Goal: Contribute content: Add original content to the website for others to see

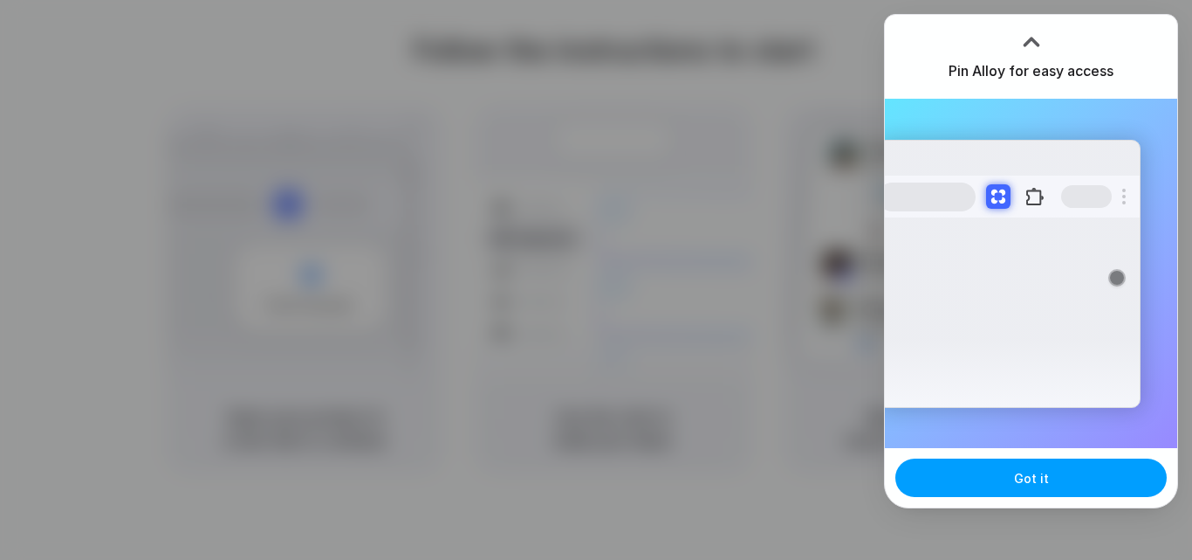
click at [1034, 481] on span "Got it" at bounding box center [1031, 478] width 35 height 18
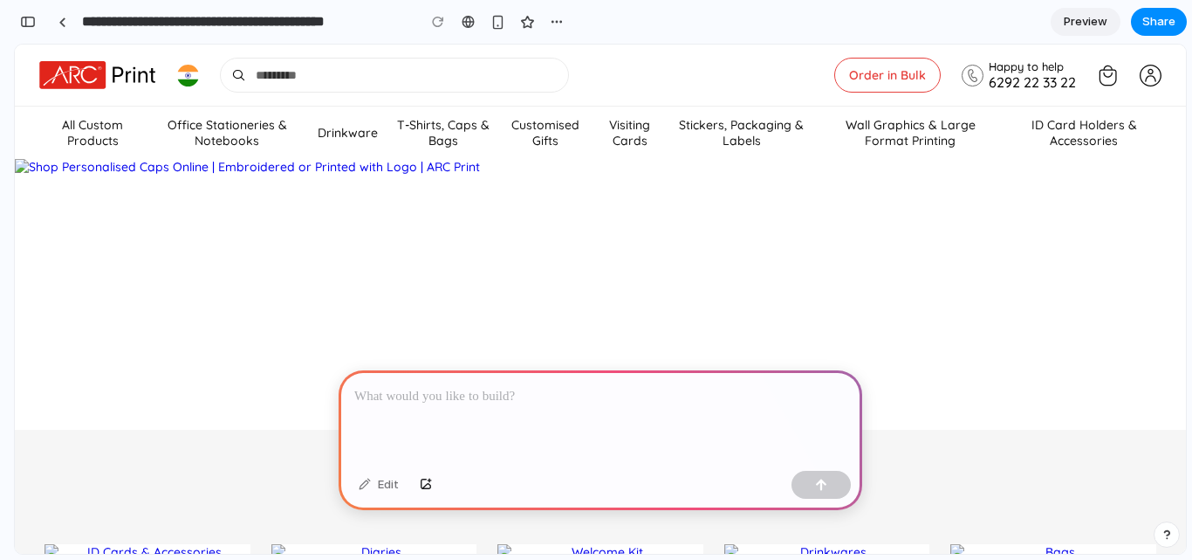
click at [492, 391] on p at bounding box center [600, 396] width 492 height 21
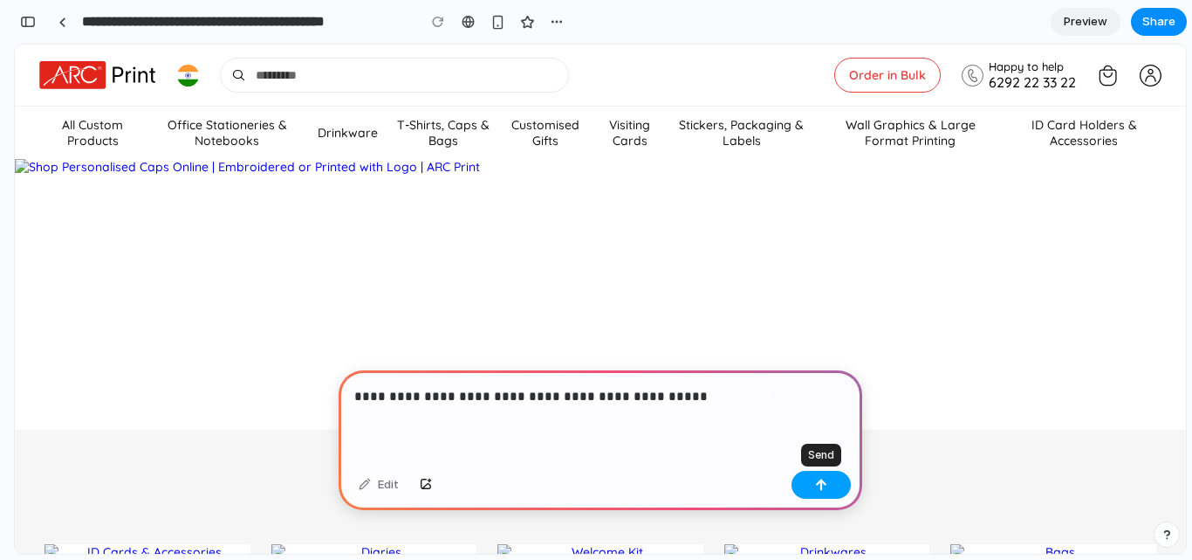
click at [806, 487] on button "button" at bounding box center [821, 485] width 59 height 28
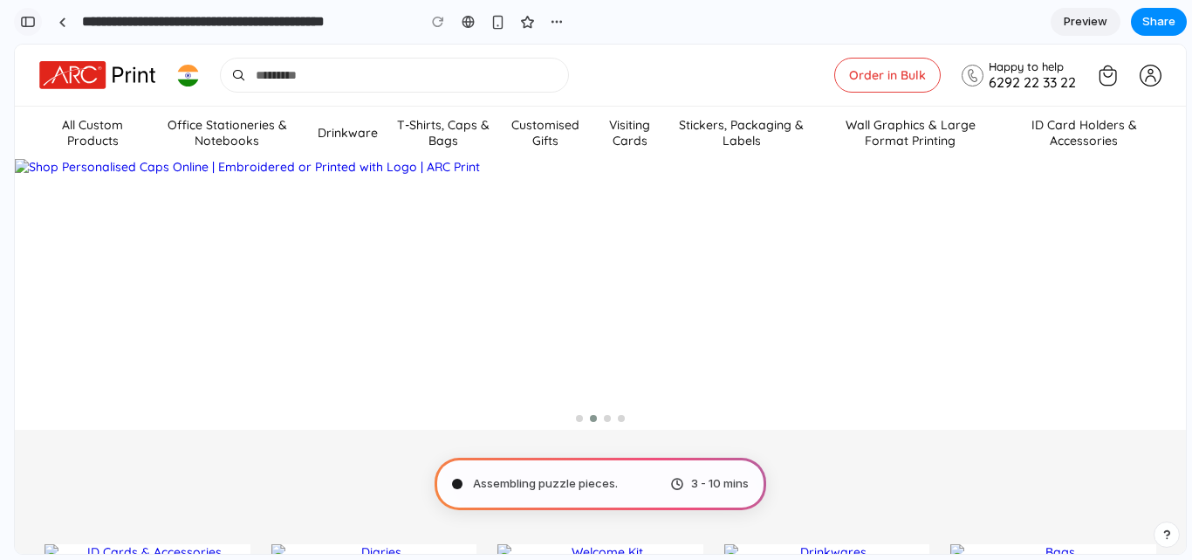
click at [31, 28] on button "button" at bounding box center [28, 22] width 28 height 28
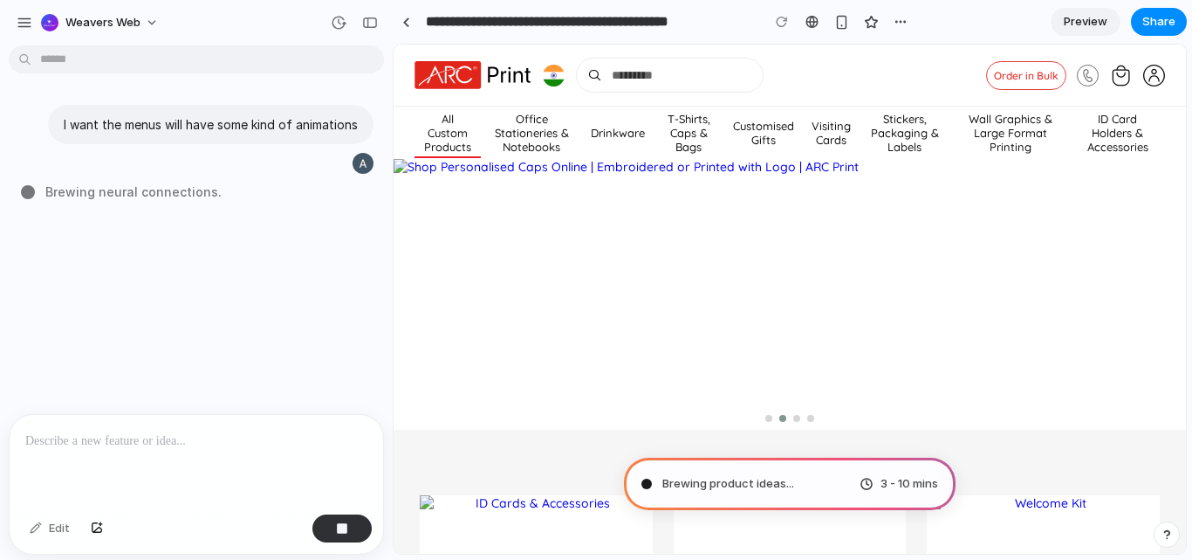
click at [459, 137] on link "All Custom Products" at bounding box center [448, 132] width 66 height 52
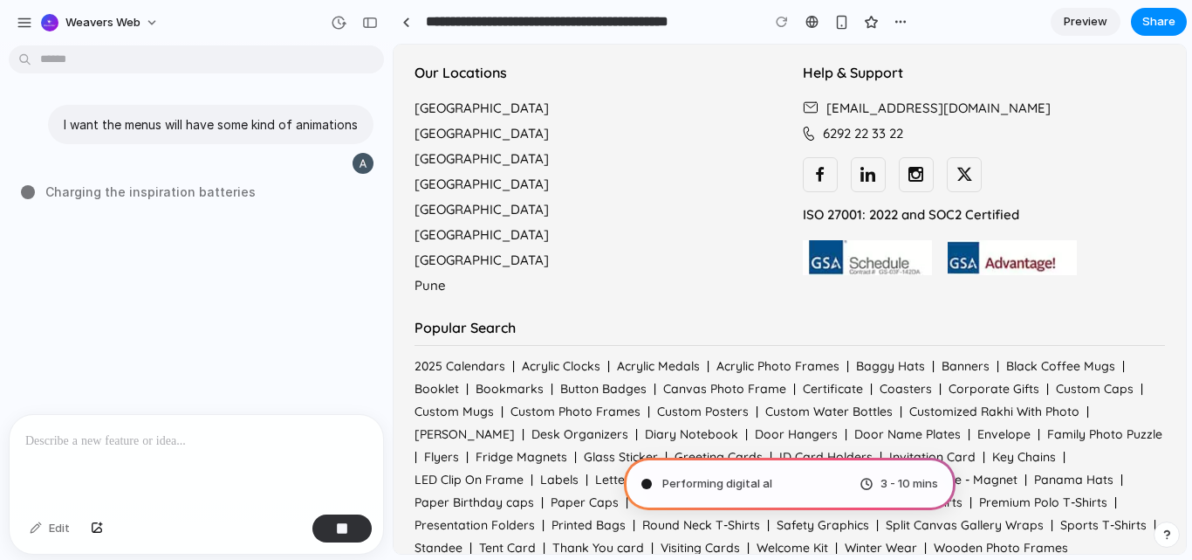
scroll to position [5143, 0]
